Goal: Task Accomplishment & Management: Complete application form

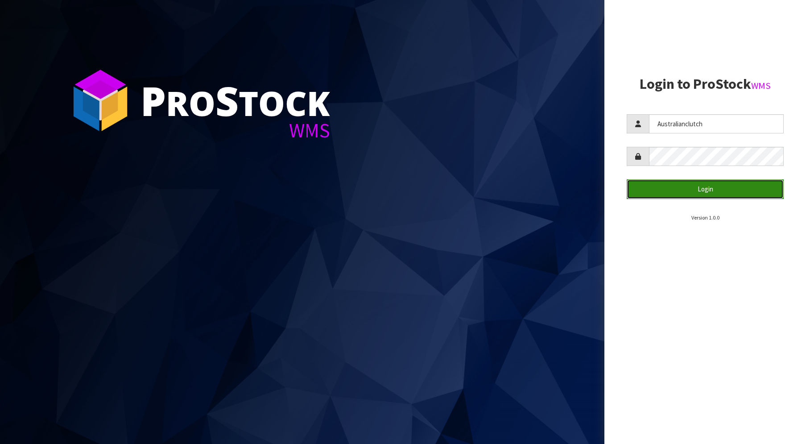
click at [687, 186] on button "Login" at bounding box center [705, 188] width 157 height 19
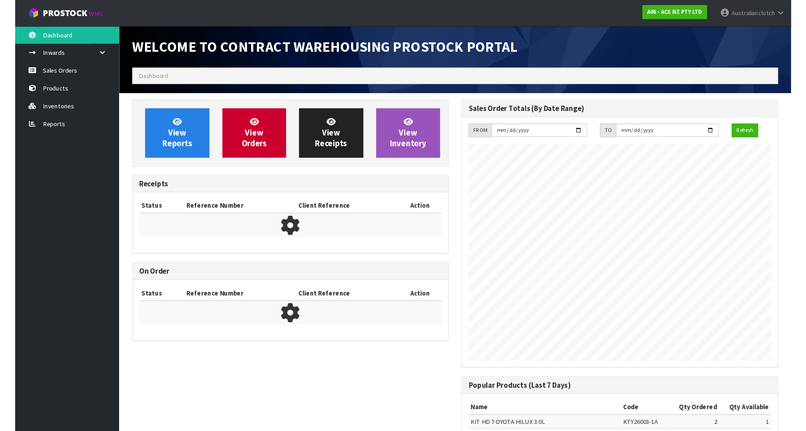
scroll to position [495, 339]
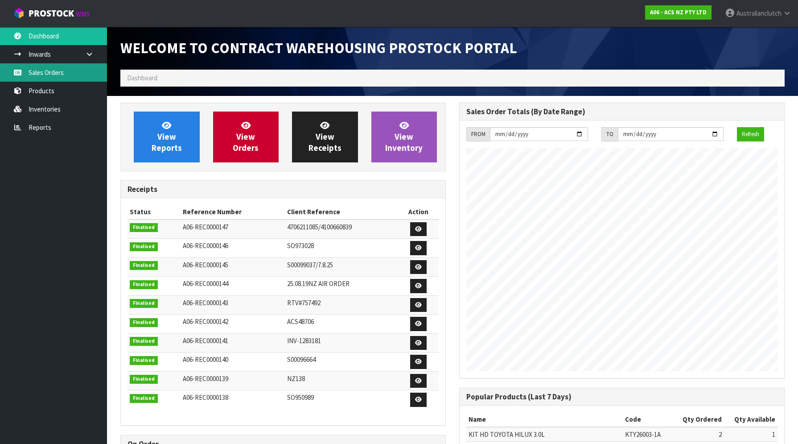
click at [66, 74] on link "Sales Orders" at bounding box center [53, 72] width 107 height 18
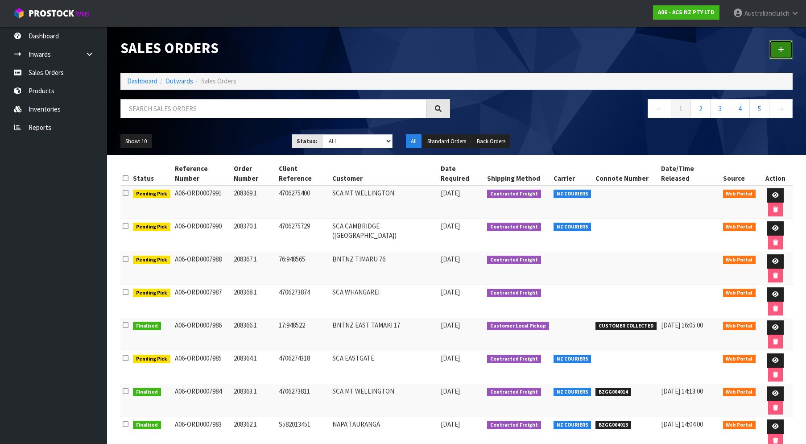
click at [777, 42] on link at bounding box center [780, 49] width 23 height 19
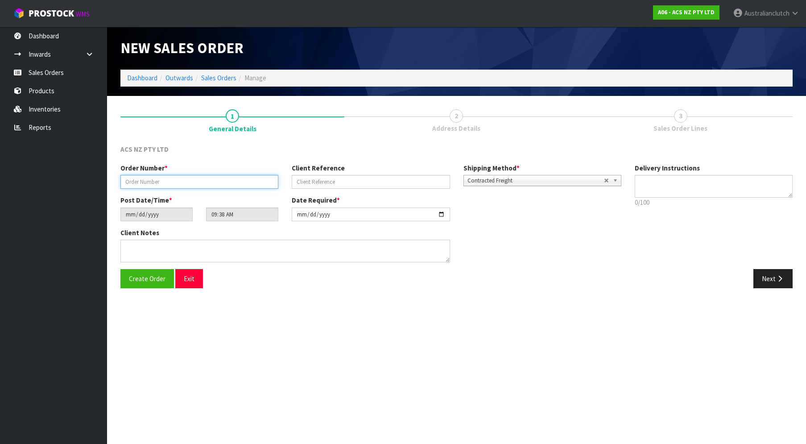
click at [214, 181] on input "text" at bounding box center [199, 182] width 158 height 14
paste input "208371.1"
type input "208371.1"
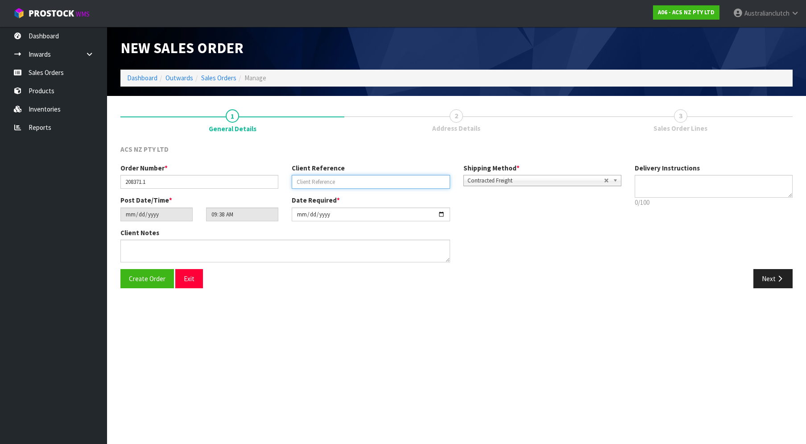
click at [316, 178] on input "text" at bounding box center [371, 182] width 158 height 14
paste input "83:948779"
type input "83:948779"
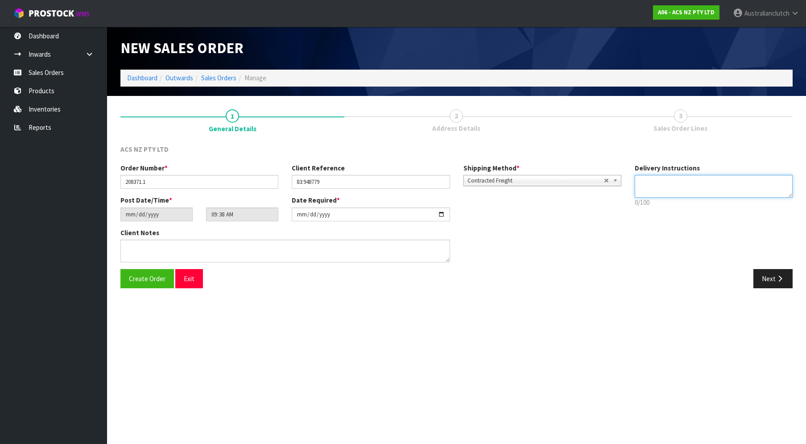
click at [710, 191] on textarea at bounding box center [714, 186] width 158 height 23
type textarea "PLEASE SEND VIA NZC"
click at [780, 284] on button "Next" at bounding box center [772, 278] width 39 height 19
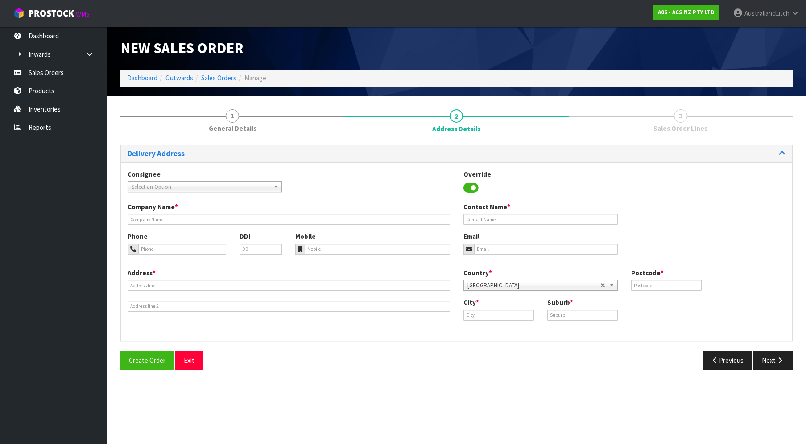
click at [144, 189] on span "Select an Option" at bounding box center [201, 187] width 138 height 11
type input "202178"
type input "BNT [PERSON_NAME] 83"
type input "[STREET_ADDRESS][PERSON_NAME]"
type input "9310"
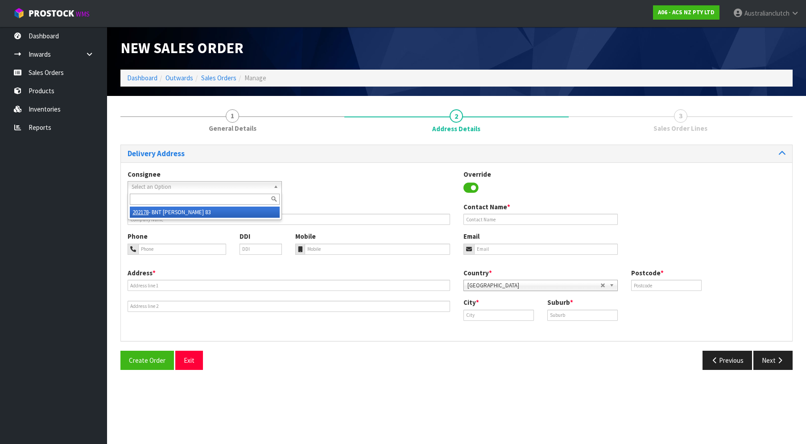
type input "[PERSON_NAME]"
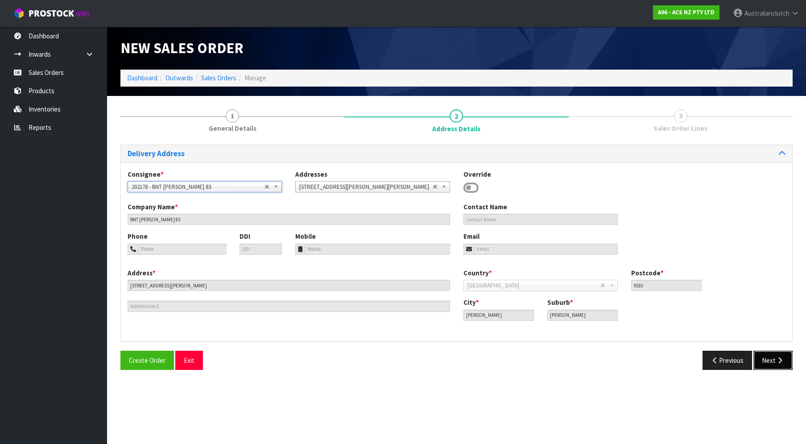
drag, startPoint x: 760, startPoint y: 354, endPoint x: 737, endPoint y: 360, distance: 24.4
click at [760, 354] on button "Next" at bounding box center [772, 360] width 39 height 19
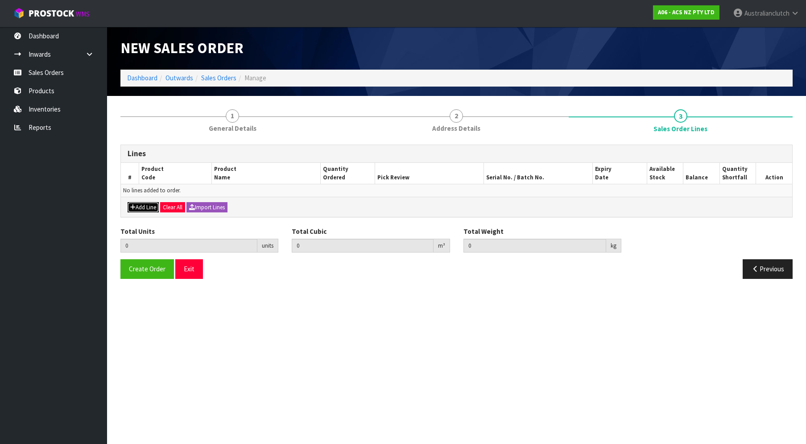
click at [135, 210] on icon "button" at bounding box center [132, 207] width 5 height 6
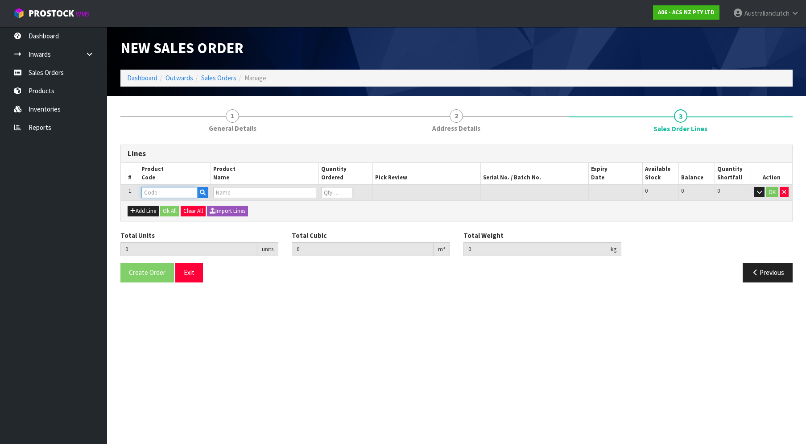
click at [165, 196] on input "text" at bounding box center [169, 192] width 56 height 11
paste input "MCTY156"
type input "MCTY156"
type input "0.000000"
type input "0.000"
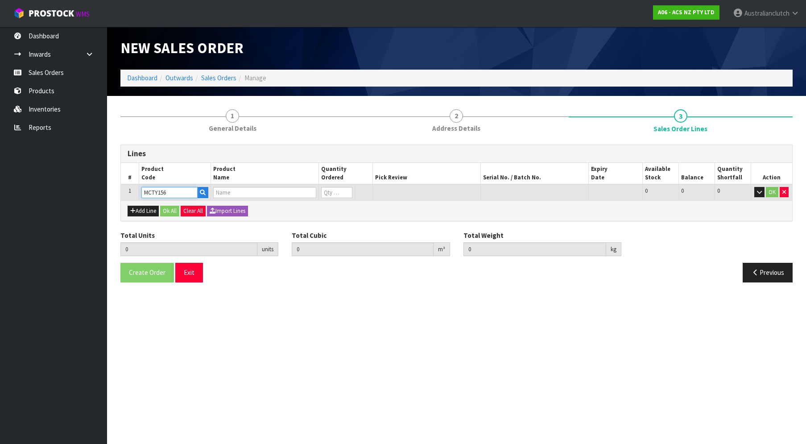
type input "CLUTCH M/CYL TOYOTA"
type input "0"
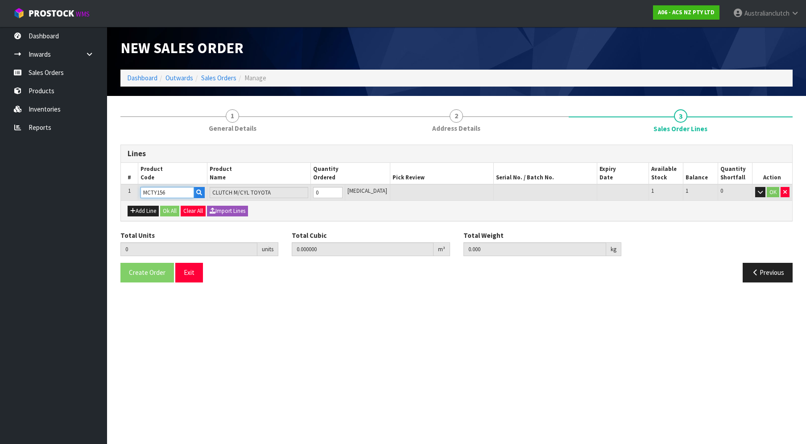
type input "1"
type input "0.00396"
type input "0.5"
type input "1"
click at [343, 191] on input "1" at bounding box center [327, 192] width 29 height 11
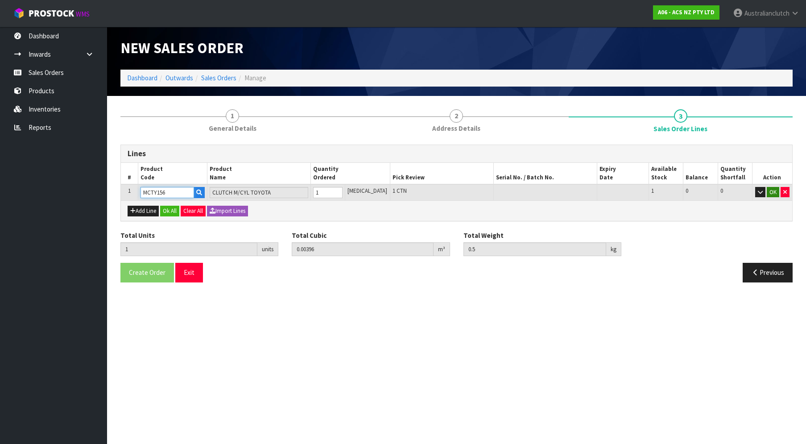
type input "MCTY156"
click at [775, 191] on button "OK" at bounding box center [773, 192] width 12 height 11
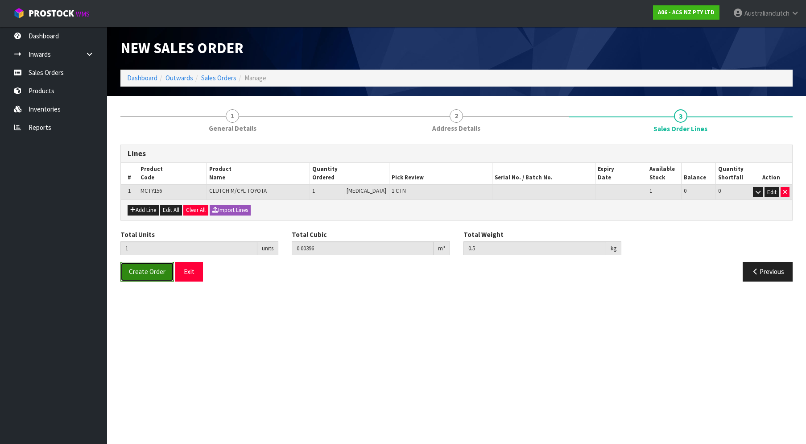
click at [162, 274] on span "Create Order" at bounding box center [147, 271] width 37 height 8
